Goal: Check status: Check status

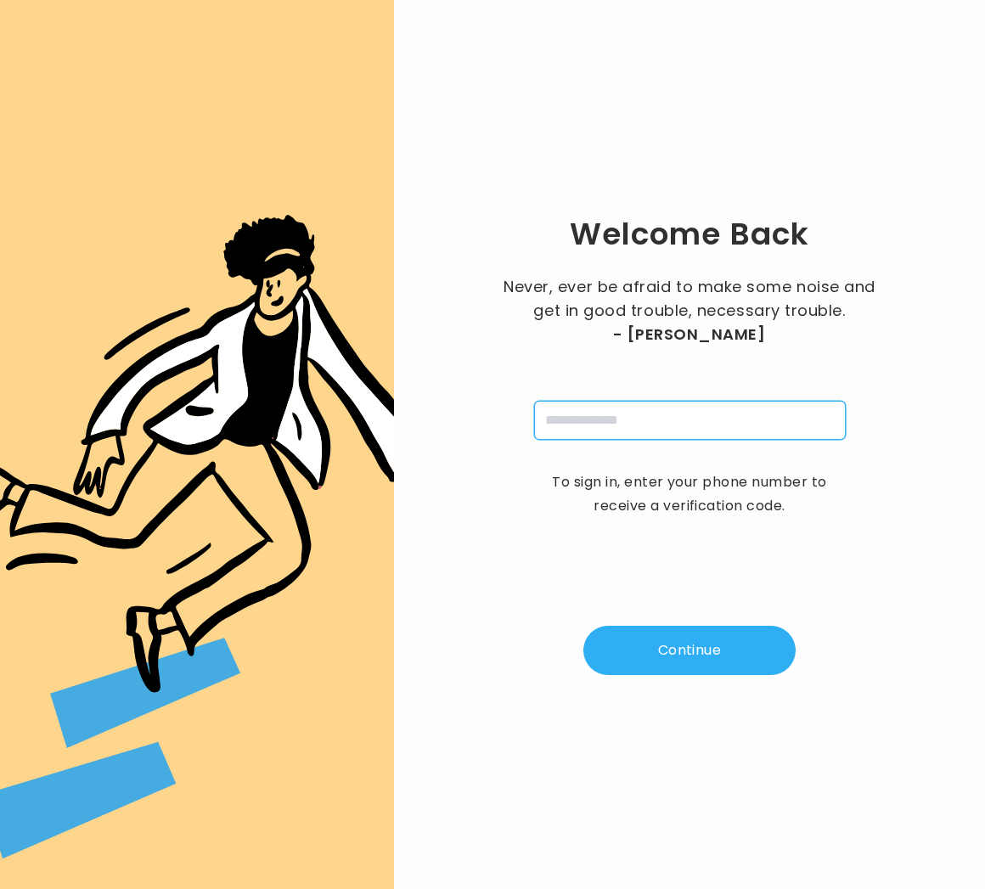
click at [552, 419] on input "tel" at bounding box center [690, 420] width 312 height 39
type input "**********"
drag, startPoint x: 718, startPoint y: 646, endPoint x: 747, endPoint y: 627, distance: 34.9
click at [718, 646] on button "Continue" at bounding box center [689, 650] width 212 height 49
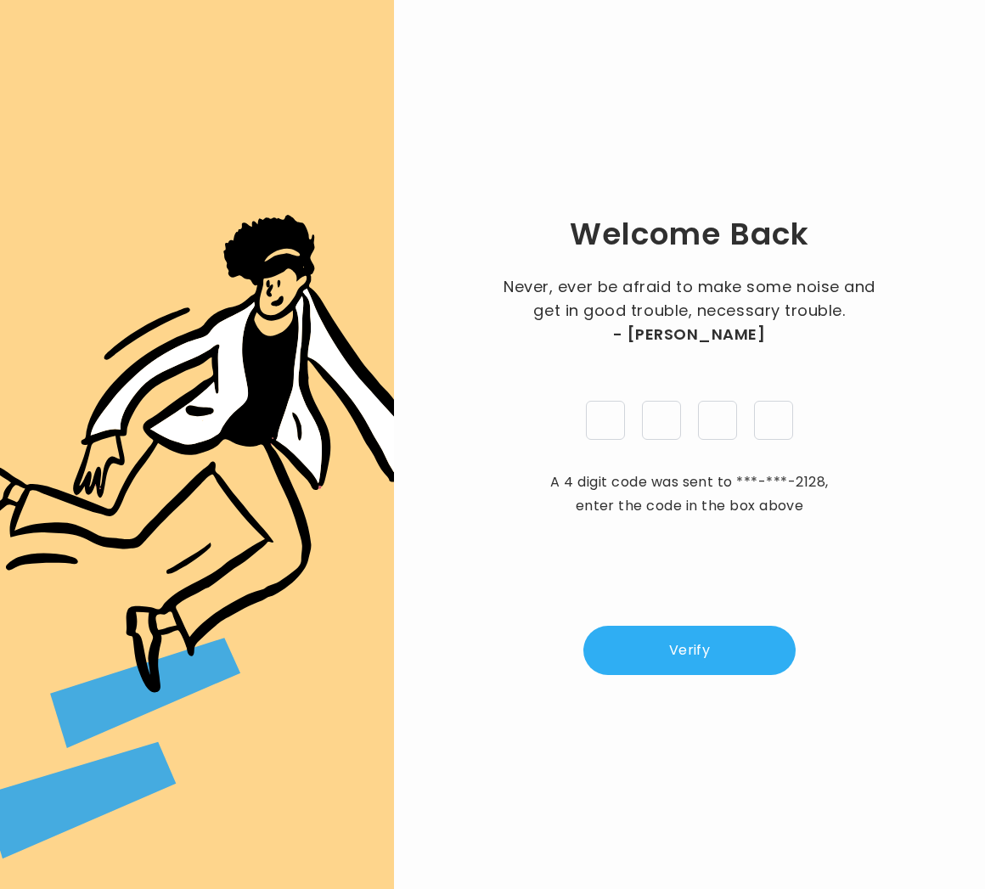
type input "*"
click at [636, 656] on button "Verify" at bounding box center [689, 650] width 212 height 49
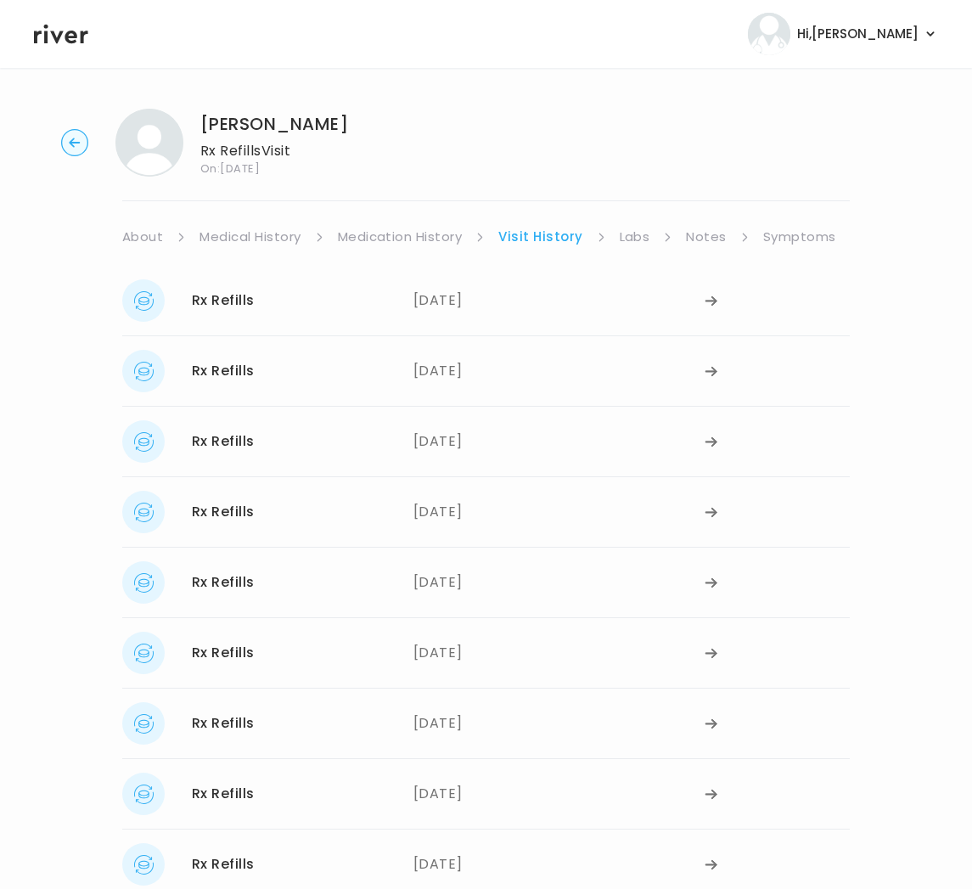
click at [74, 155] on circle "button" at bounding box center [75, 143] width 26 height 26
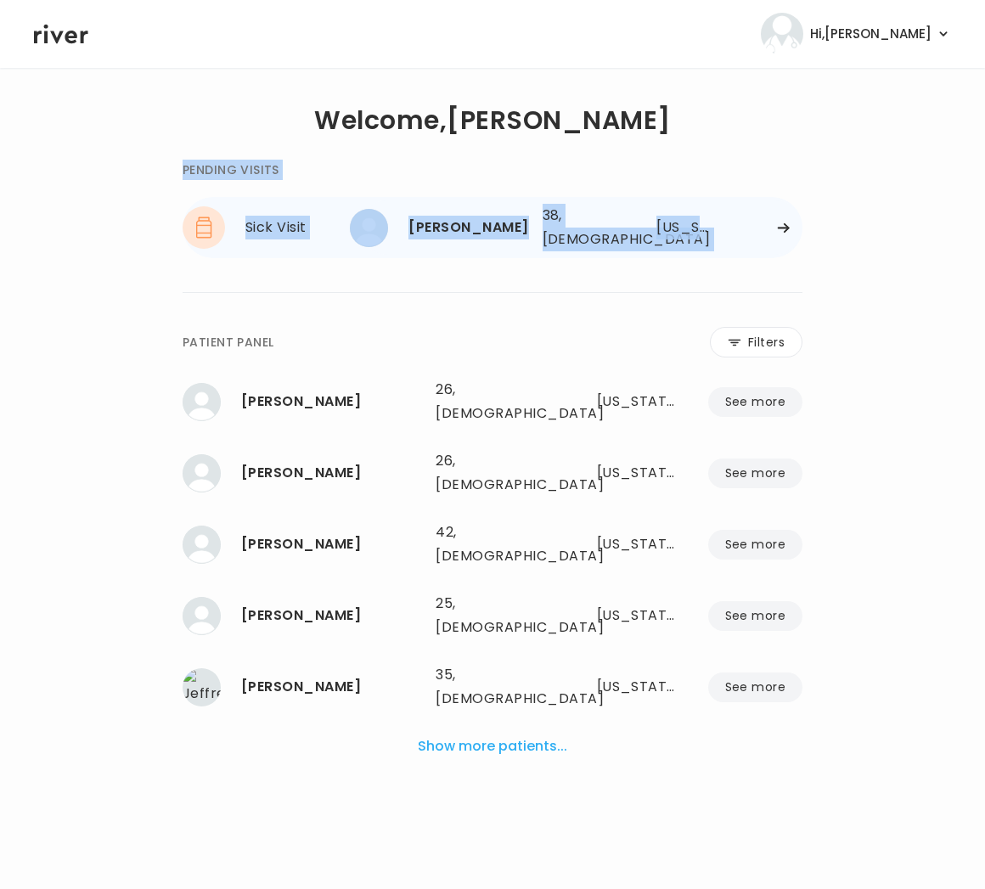
drag, startPoint x: 785, startPoint y: 219, endPoint x: 627, endPoint y: 234, distance: 158.7
click at [627, 234] on div "[PERSON_NAME] 38, [DEMOGRAPHIC_DATA] See more 38, [DEMOGRAPHIC_DATA] [US_STATE]" at bounding box center [581, 227] width 442 height 54
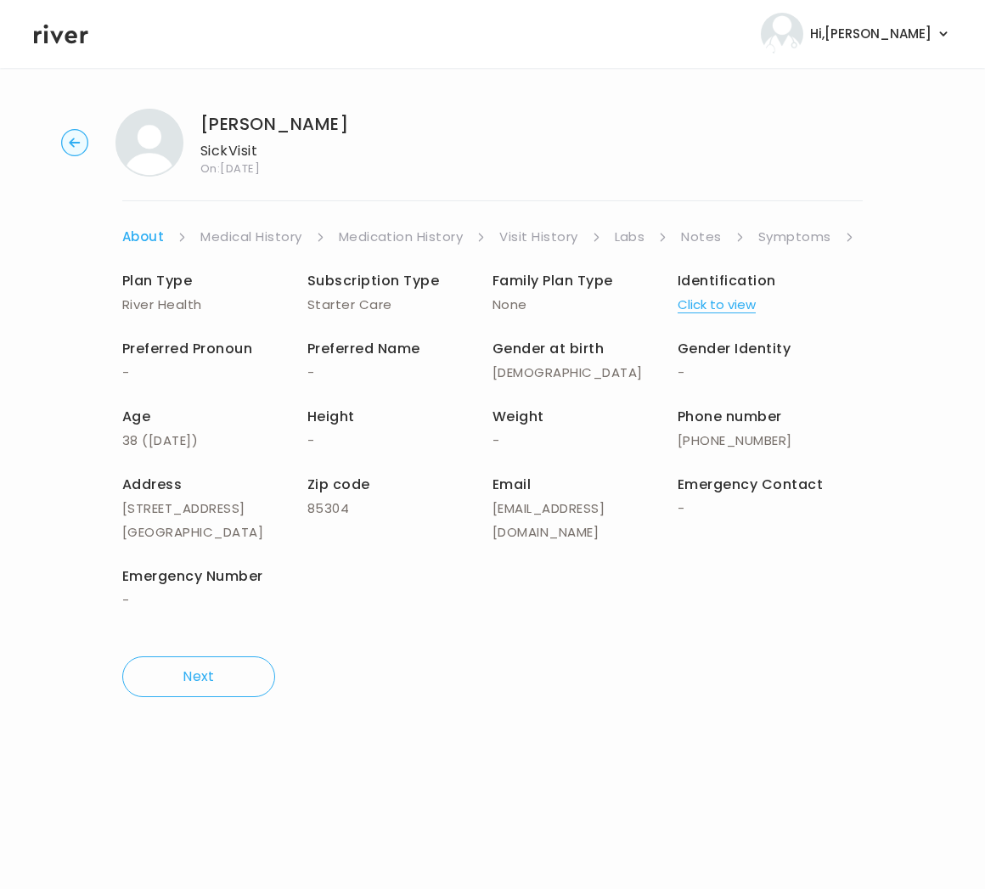
click at [68, 138] on circle "button" at bounding box center [75, 143] width 26 height 26
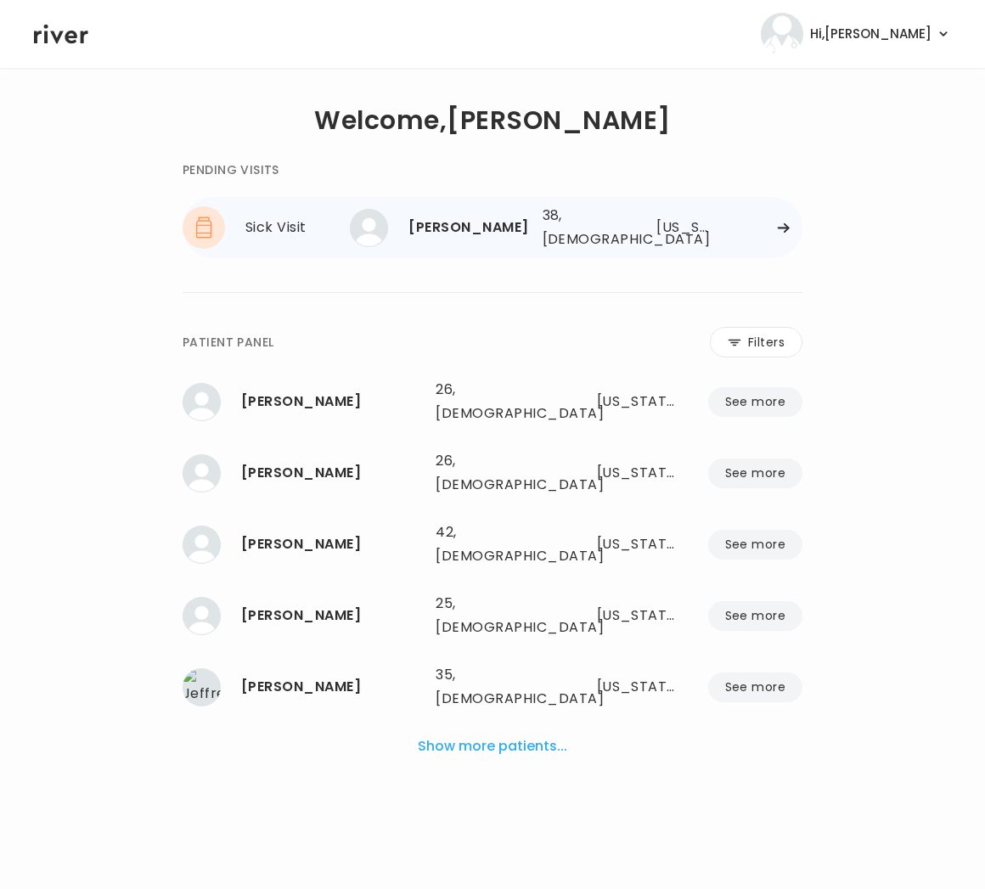
click at [783, 230] on div "[PERSON_NAME] 38, [DEMOGRAPHIC_DATA] See more 38, [DEMOGRAPHIC_DATA] [US_STATE]" at bounding box center [581, 227] width 442 height 54
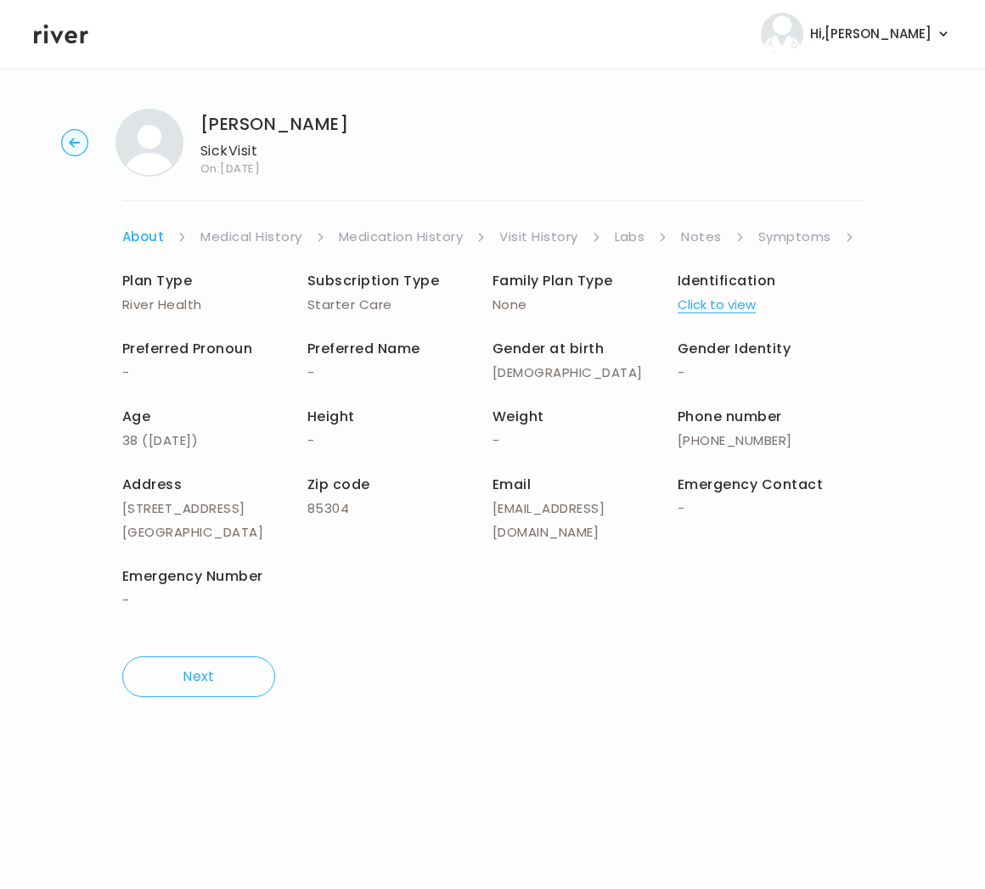
click at [70, 141] on icon "button" at bounding box center [74, 142] width 11 height 9
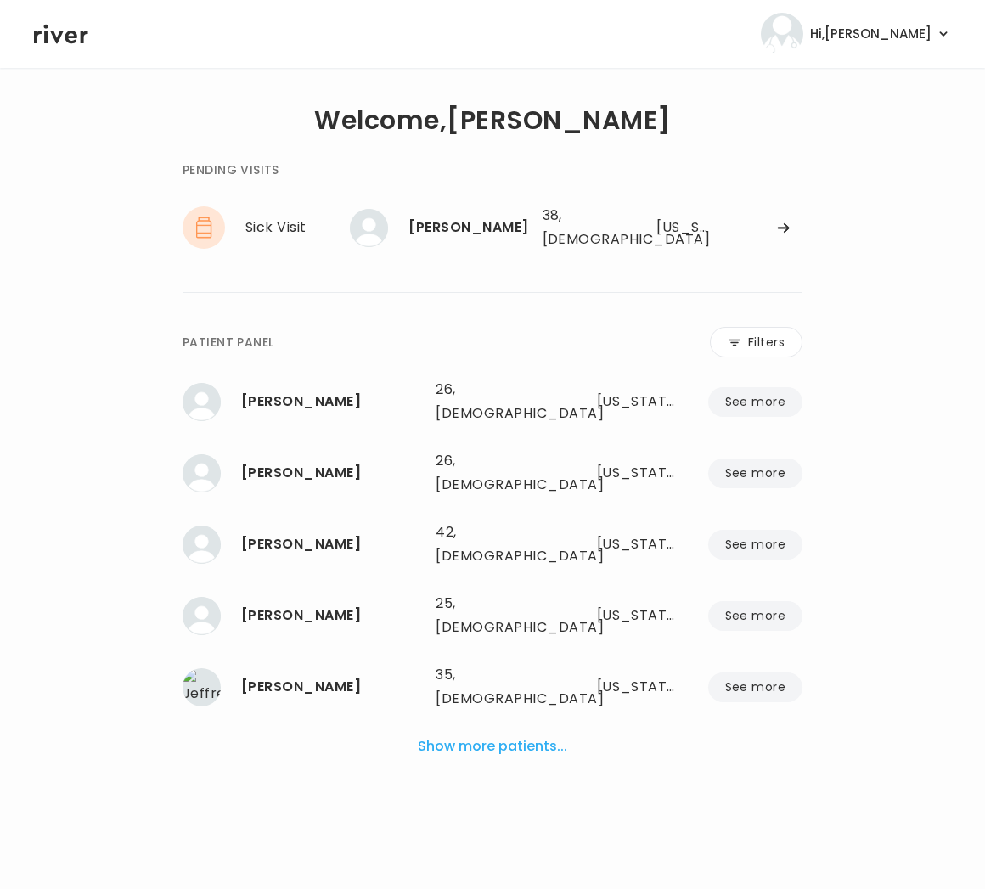
click at [496, 728] on button "Show more patients..." at bounding box center [492, 746] width 163 height 37
